Goal: Find specific page/section: Find specific page/section

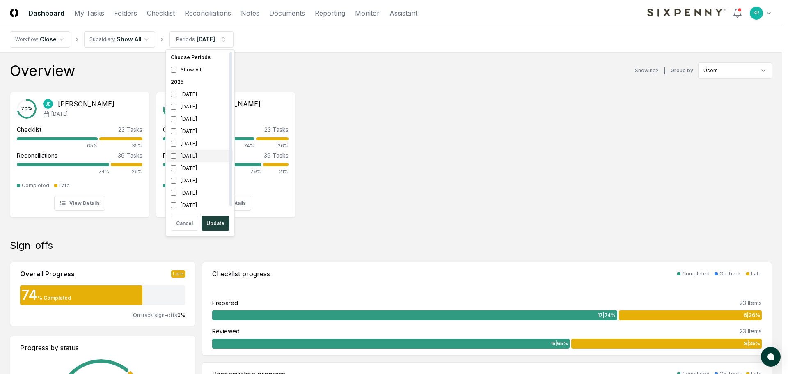
click at [189, 154] on div "[DATE]" at bounding box center [199, 156] width 65 height 12
drag, startPoint x: 186, startPoint y: 165, endPoint x: 190, endPoint y: 174, distance: 9.8
click at [186, 166] on div "[DATE]" at bounding box center [199, 168] width 65 height 12
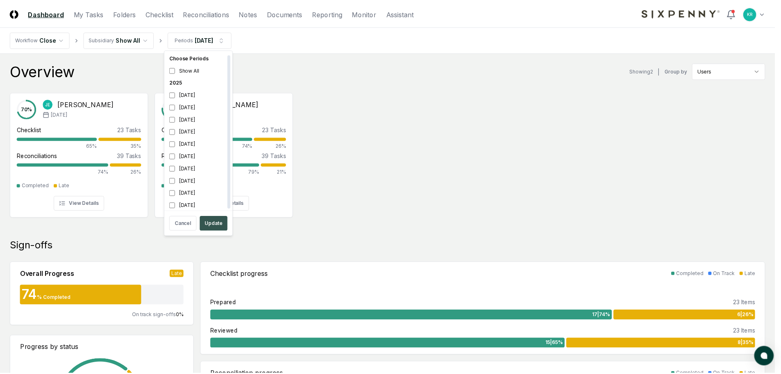
scroll to position [2, 0]
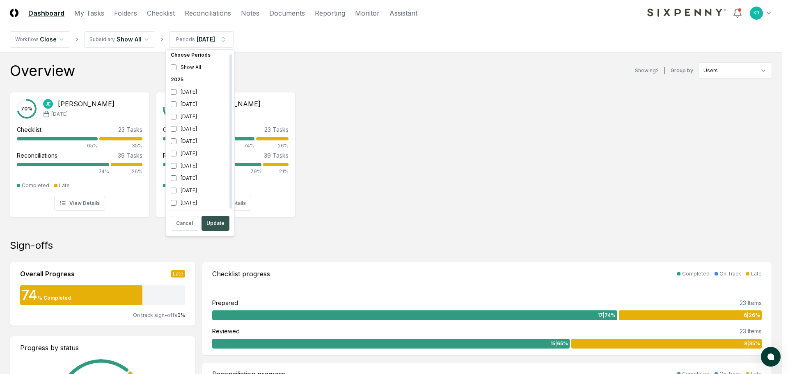
drag, startPoint x: 211, startPoint y: 221, endPoint x: 224, endPoint y: 219, distance: 13.3
click at [211, 222] on button "Update" at bounding box center [215, 223] width 28 height 15
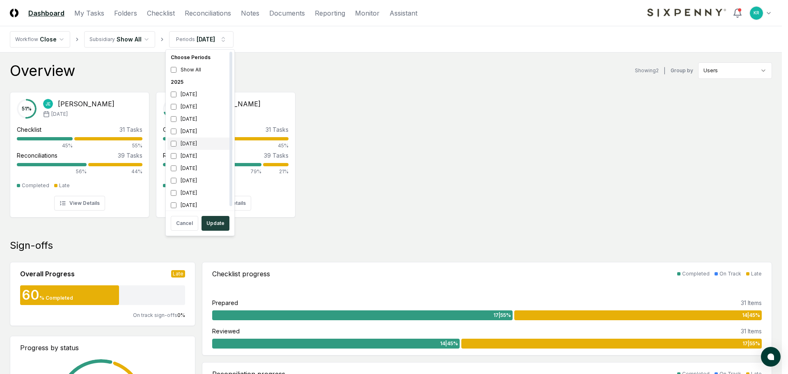
click at [186, 144] on div "[DATE]" at bounding box center [199, 143] width 65 height 12
click at [184, 153] on div "[DATE]" at bounding box center [199, 156] width 65 height 12
click at [214, 223] on button "Update" at bounding box center [215, 223] width 28 height 15
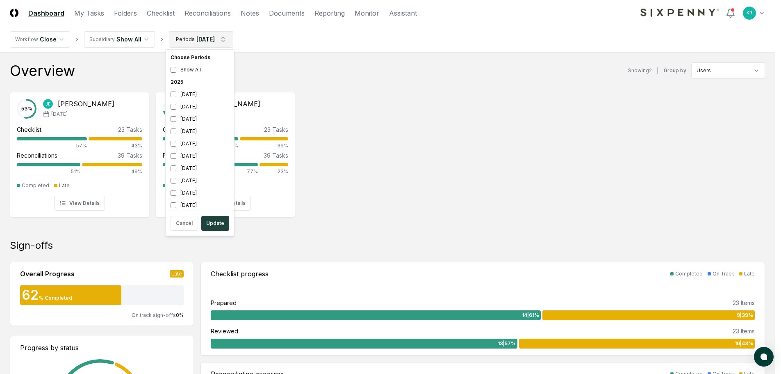
click at [194, 130] on div "[DATE]" at bounding box center [199, 131] width 65 height 12
click at [192, 141] on div "[DATE]" at bounding box center [199, 143] width 65 height 12
click at [219, 222] on button "Update" at bounding box center [215, 223] width 28 height 15
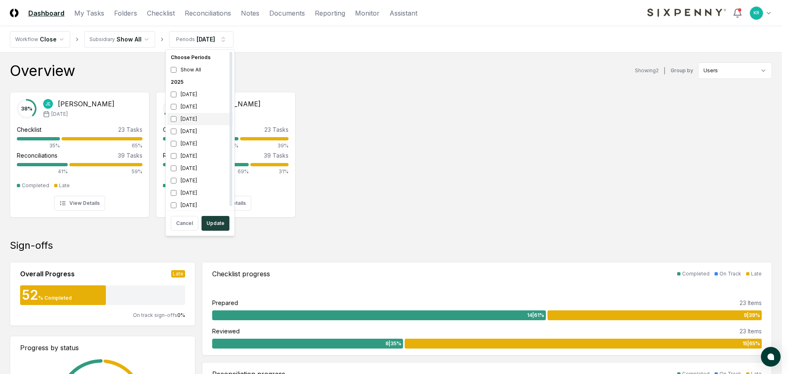
click at [203, 116] on div "[DATE]" at bounding box center [199, 119] width 65 height 12
click at [190, 133] on div "[DATE]" at bounding box center [199, 131] width 65 height 12
drag, startPoint x: 184, startPoint y: 226, endPoint x: 203, endPoint y: 217, distance: 21.1
click at [184, 226] on button "Cancel" at bounding box center [184, 223] width 27 height 15
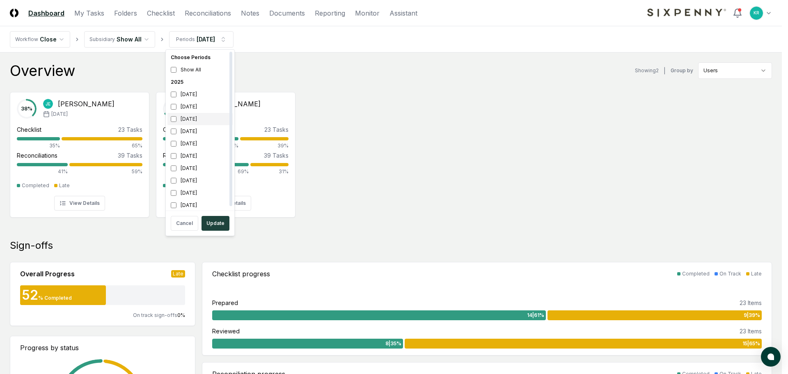
click at [194, 117] on div "[DATE]" at bounding box center [199, 119] width 65 height 12
click at [192, 132] on div "[DATE]" at bounding box center [199, 131] width 65 height 12
click at [219, 224] on button "Update" at bounding box center [215, 223] width 28 height 15
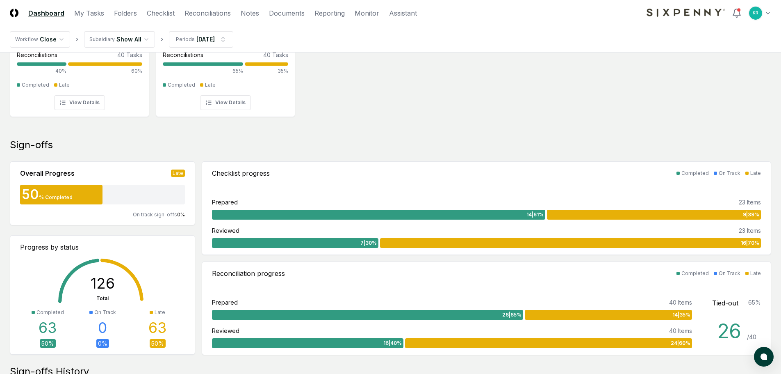
scroll to position [82, 0]
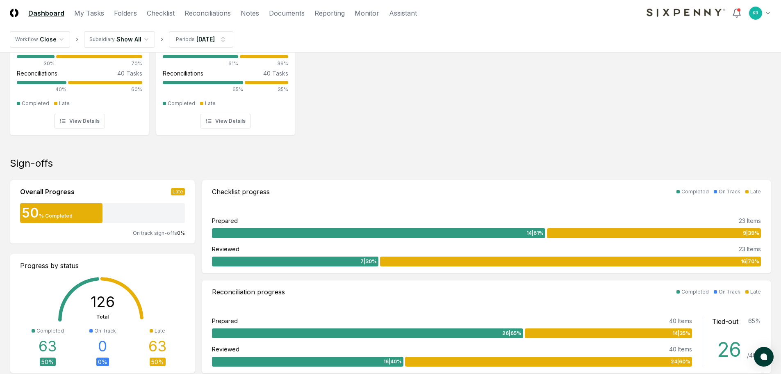
click at [521, 106] on div "36 % [PERSON_NAME] [DATE] Checklist 23 Tasks 30% 70% Reconciliations 40 Tasks 4…" at bounding box center [390, 71] width 781 height 137
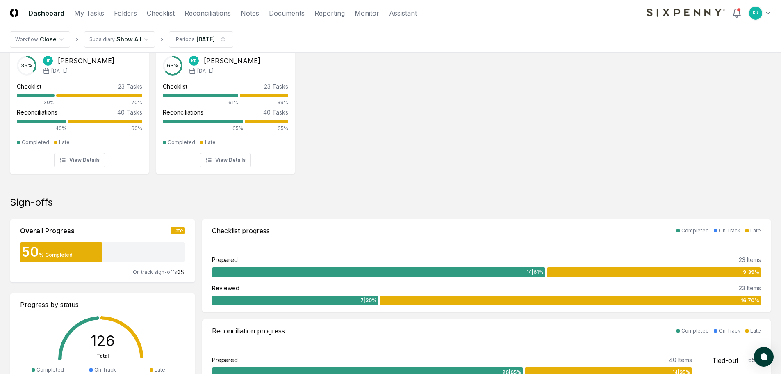
scroll to position [41, 0]
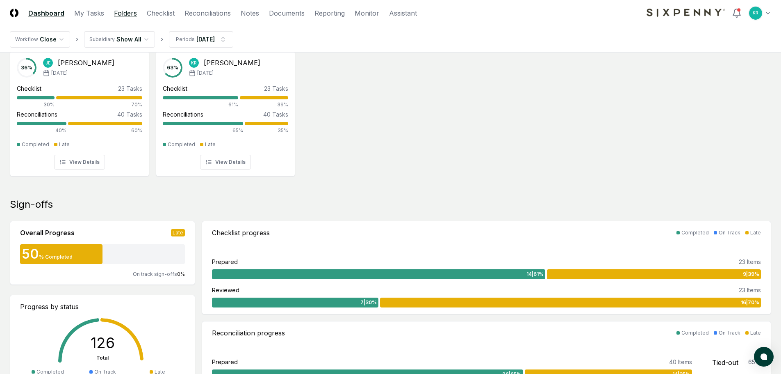
click at [126, 15] on link "Folders" at bounding box center [125, 13] width 23 height 10
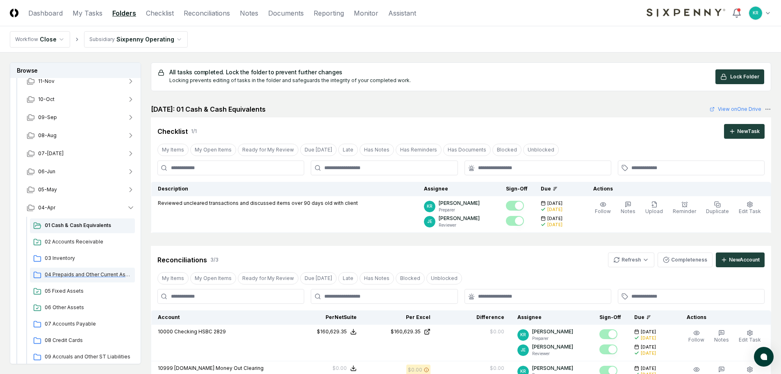
scroll to position [82, 0]
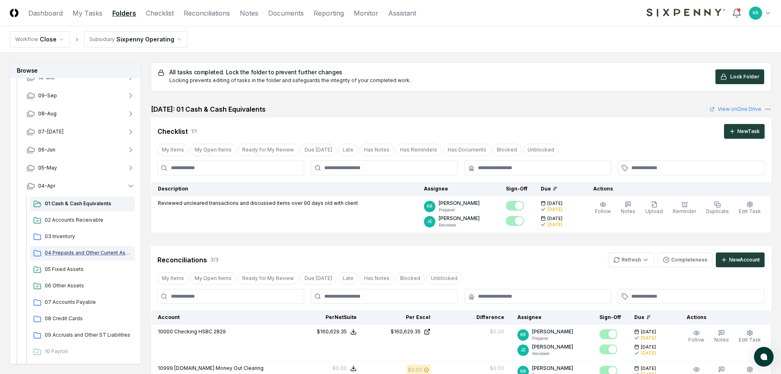
drag, startPoint x: 91, startPoint y: 253, endPoint x: 98, endPoint y: 253, distance: 7.0
click at [91, 253] on span "04 Prepaids and Other Current Assets" at bounding box center [88, 252] width 87 height 7
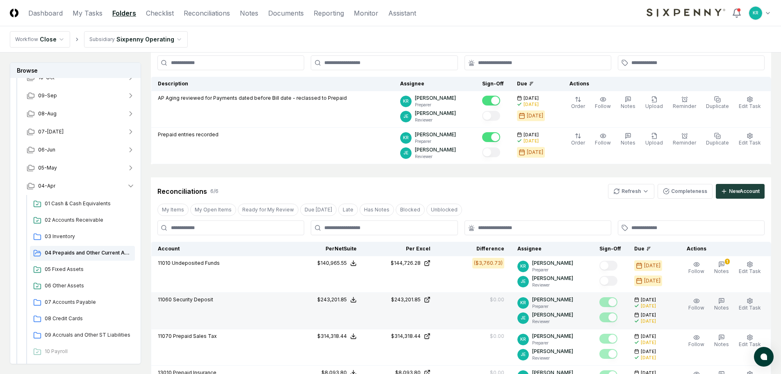
scroll to position [41, 0]
